Goal: Check status: Check status

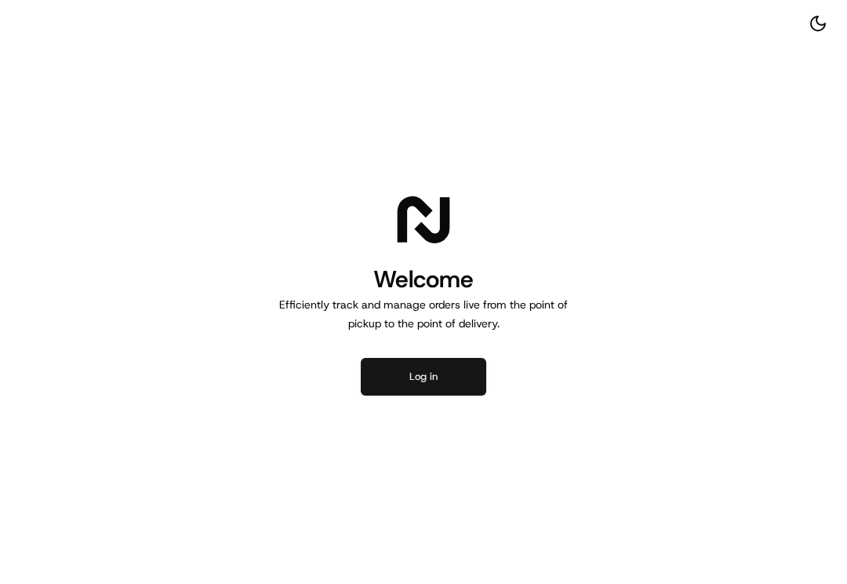
click at [454, 377] on button "Log in" at bounding box center [424, 377] width 126 height 38
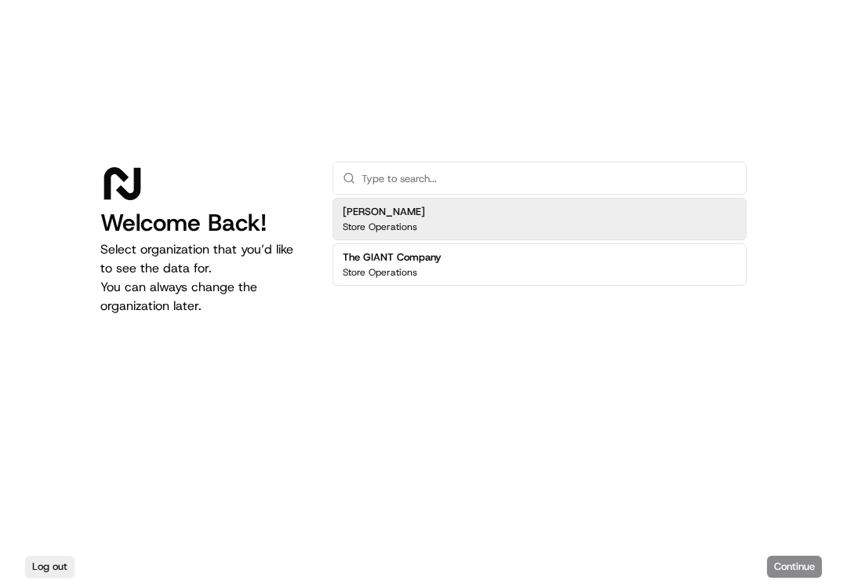
click at [392, 217] on h2 "[PERSON_NAME]" at bounding box center [384, 212] width 82 height 14
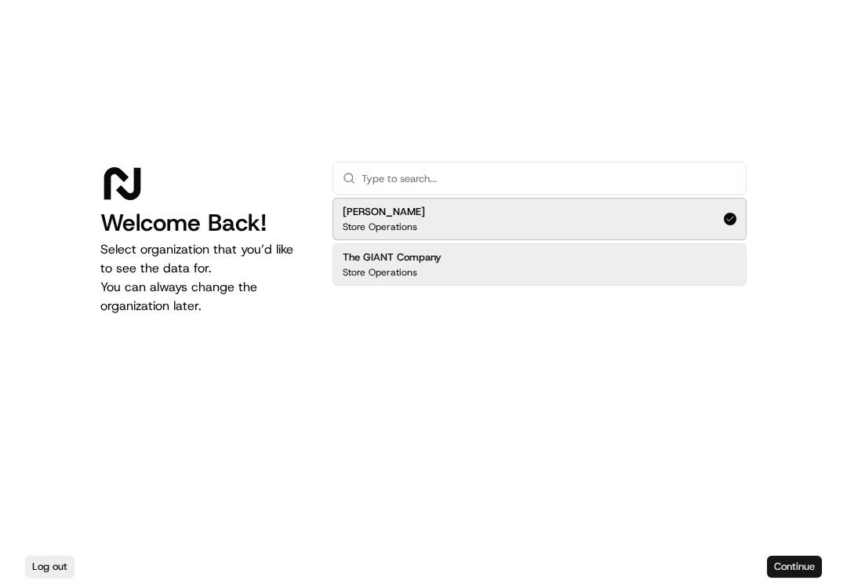
click at [787, 559] on button "Continue" at bounding box center [794, 566] width 55 height 22
